Goal: Information Seeking & Learning: Learn about a topic

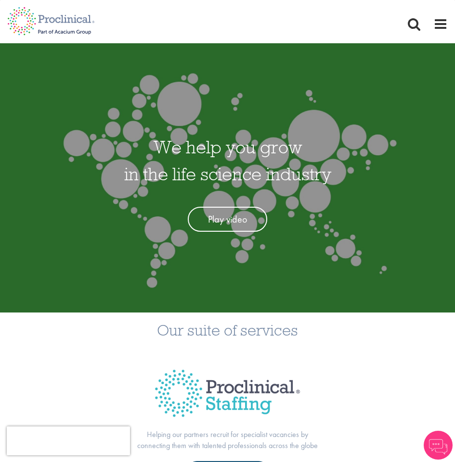
click at [448, 26] on div "Home Jobs About us Join us Contact Upload CV" at bounding box center [227, 15] width 455 height 31
click at [441, 32] on nav "Home Jobs About us Join us Contact Upload CV" at bounding box center [227, 21] width 455 height 43
click at [442, 22] on span at bounding box center [440, 24] width 14 height 14
click at [445, 21] on span at bounding box center [440, 24] width 14 height 14
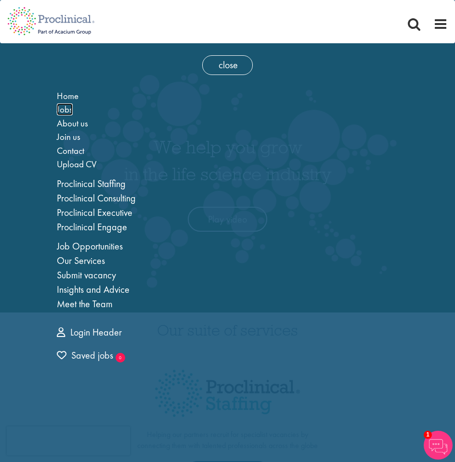
click at [58, 105] on span "Jobs" at bounding box center [65, 109] width 16 height 12
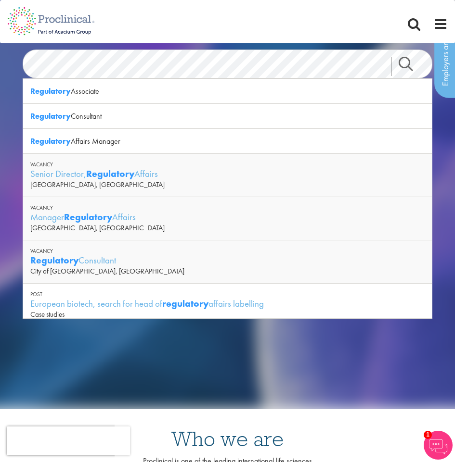
click at [407, 73] on link "Search" at bounding box center [411, 66] width 41 height 19
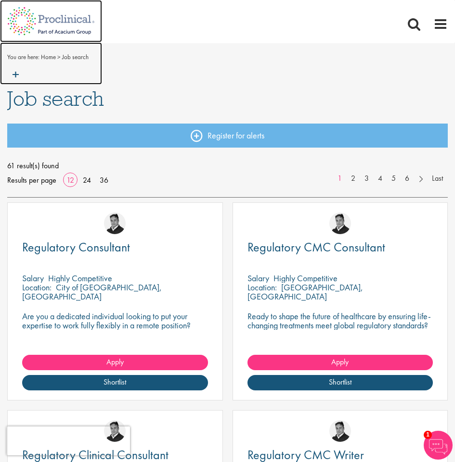
click at [21, 70] on img at bounding box center [51, 63] width 102 height 42
